Goal: Task Accomplishment & Management: Manage account settings

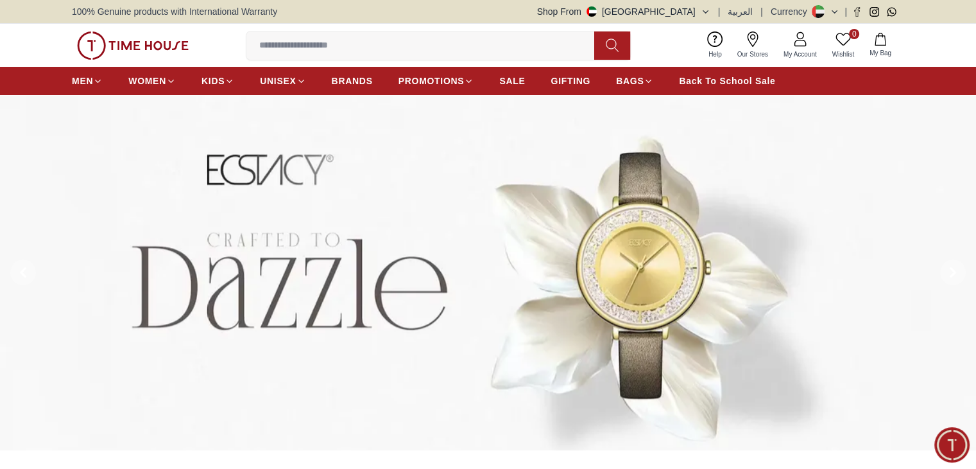
scroll to position [119, 0]
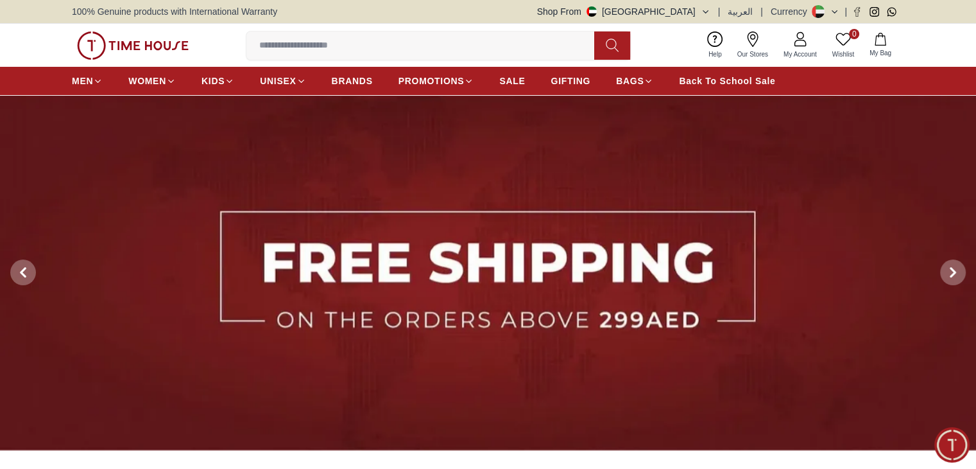
click at [791, 38] on link "My Account" at bounding box center [800, 45] width 49 height 33
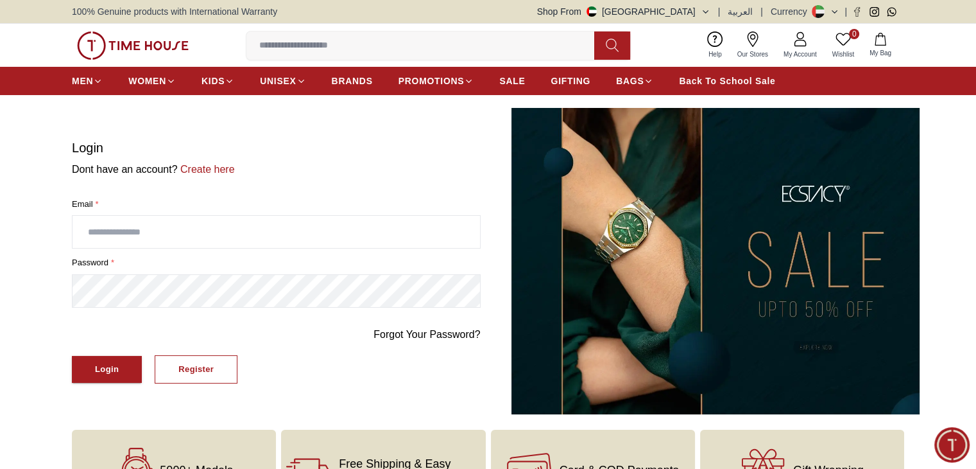
click at [180, 239] on input "text" at bounding box center [277, 232] width 408 height 32
type input "**********"
click at [102, 363] on div "Login" at bounding box center [107, 369] width 24 height 15
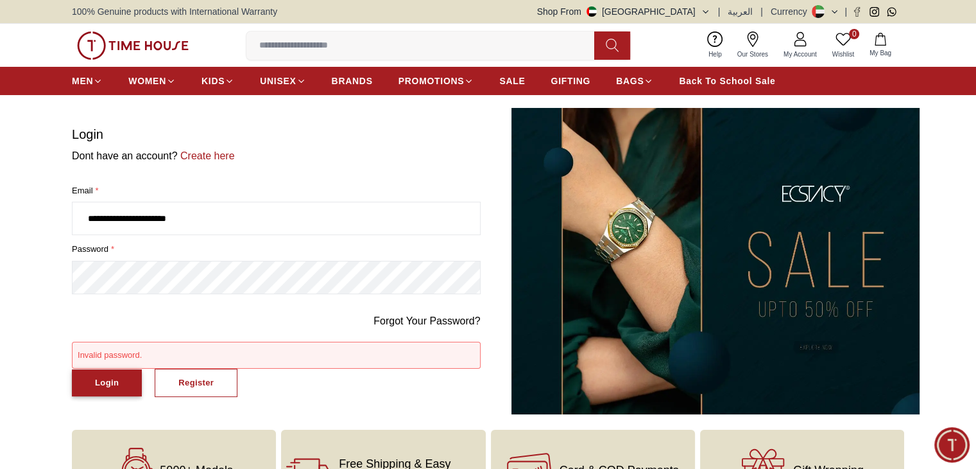
click at [108, 382] on div "Login" at bounding box center [107, 383] width 24 height 15
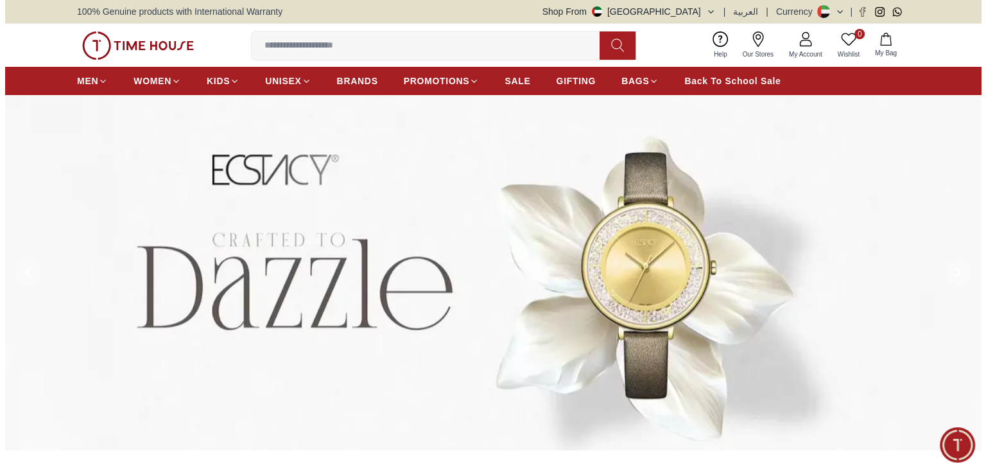
scroll to position [119, 0]
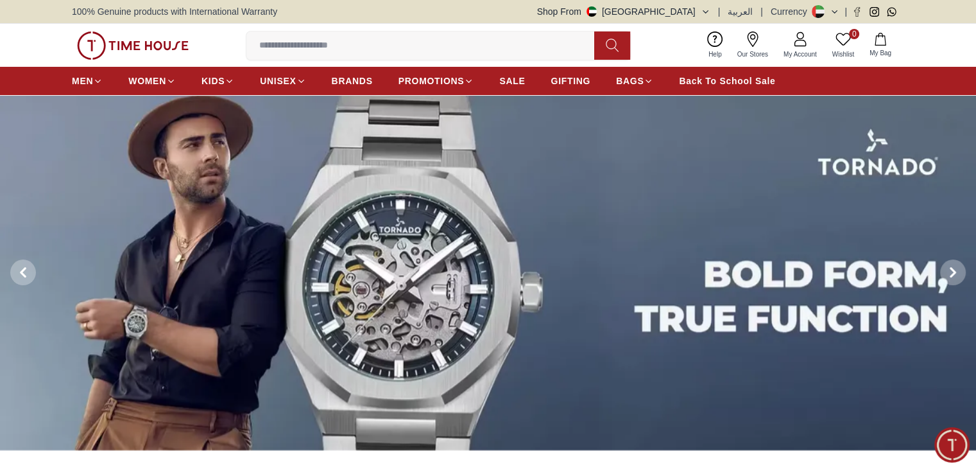
click at [795, 51] on span "My Account" at bounding box center [801, 54] width 44 height 10
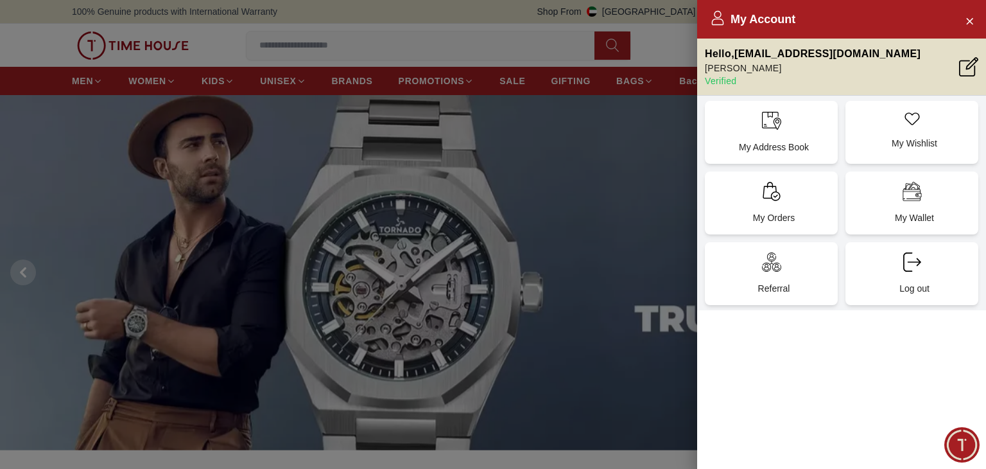
click at [657, 105] on div at bounding box center [493, 234] width 986 height 469
click at [684, 98] on div at bounding box center [493, 234] width 986 height 469
